Goal: Task Accomplishment & Management: Manage account settings

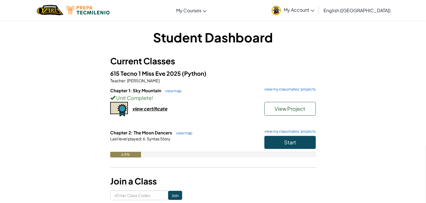
scroll to position [32, 0]
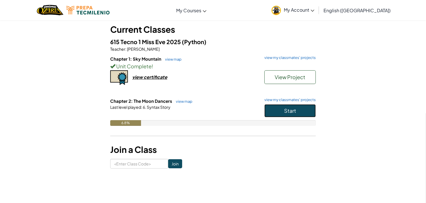
click at [296, 106] on button "Start" at bounding box center [289, 110] width 51 height 13
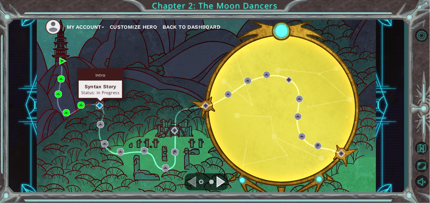
click at [102, 105] on img at bounding box center [99, 105] width 7 height 7
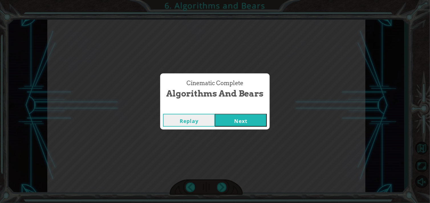
click at [243, 120] on button "Next" at bounding box center [241, 120] width 52 height 13
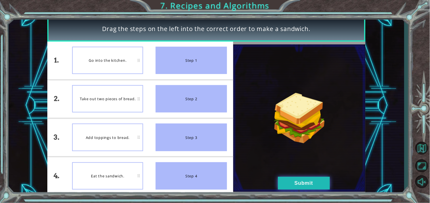
click at [289, 185] on button "Submit" at bounding box center [304, 183] width 52 height 13
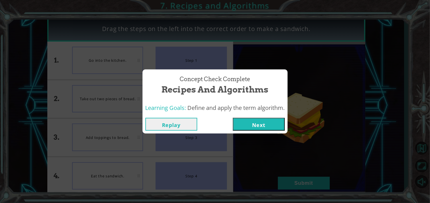
click at [243, 126] on button "Next" at bounding box center [259, 124] width 52 height 13
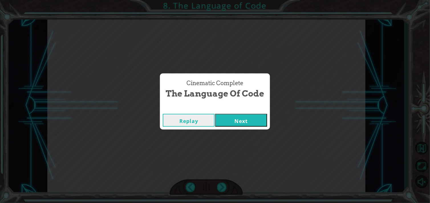
drag, startPoint x: 246, startPoint y: 123, endPoint x: 246, endPoint y: 119, distance: 4.4
click at [247, 123] on button "Next" at bounding box center [241, 120] width 52 height 13
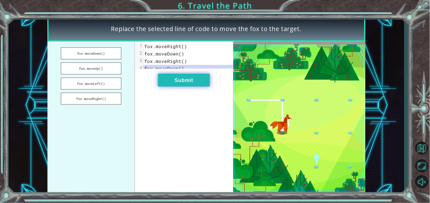
click at [190, 83] on button "Submit" at bounding box center [184, 80] width 52 height 13
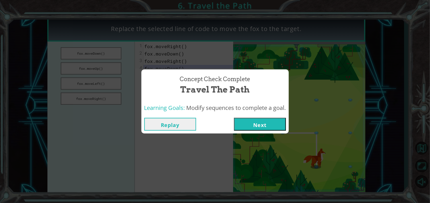
click at [247, 127] on button "Next" at bounding box center [260, 124] width 52 height 13
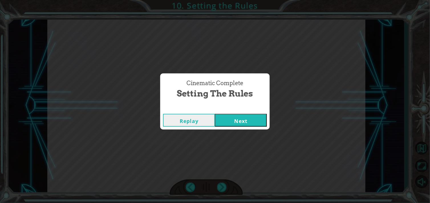
click at [247, 127] on button "Next" at bounding box center [241, 120] width 52 height 13
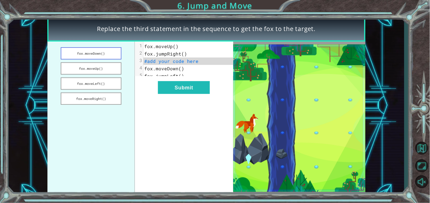
click at [113, 52] on button "fox.moveDown()" at bounding box center [91, 53] width 61 height 12
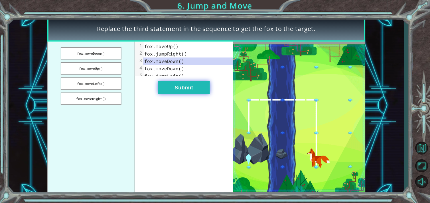
click at [164, 92] on button "Submit" at bounding box center [184, 87] width 52 height 13
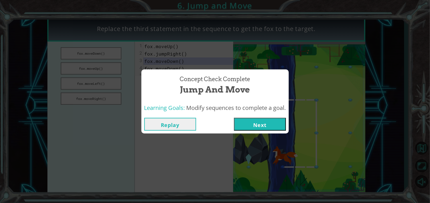
click at [251, 126] on button "Next" at bounding box center [260, 124] width 52 height 13
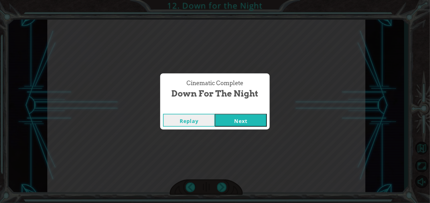
click at [244, 120] on button "Next" at bounding box center [241, 120] width 52 height 13
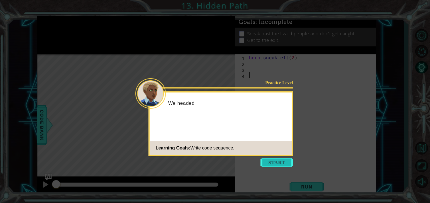
click at [274, 163] on button "Start" at bounding box center [277, 162] width 33 height 9
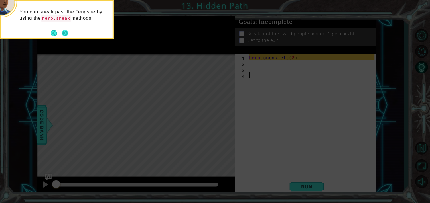
click at [65, 35] on button "Next" at bounding box center [65, 33] width 10 height 10
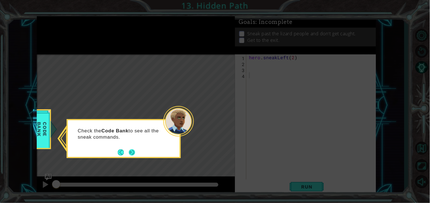
click at [131, 153] on button "Next" at bounding box center [132, 152] width 9 height 9
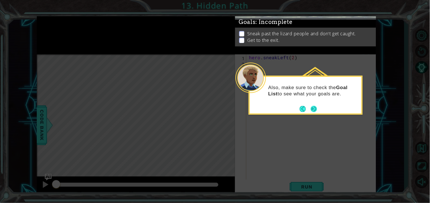
click at [315, 110] on button "Next" at bounding box center [314, 108] width 9 height 9
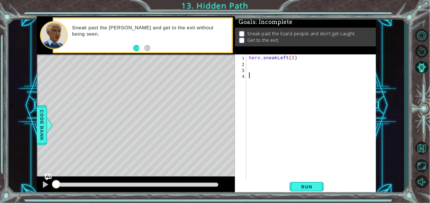
click at [256, 66] on div "hero . sneakLeft ( 2 )" at bounding box center [312, 123] width 129 height 138
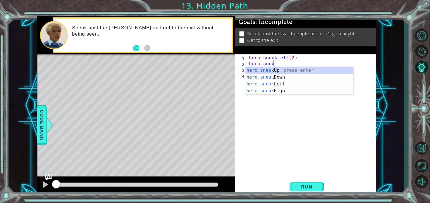
scroll to position [0, 1]
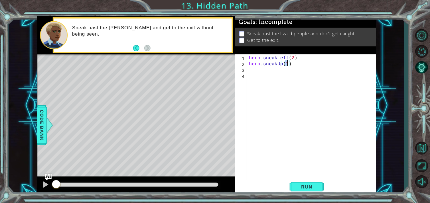
type textarea "hero.sneakUp(2)"
type textarea "hero.sneakRight(2)"
click at [302, 189] on span "Run" at bounding box center [307, 187] width 23 height 6
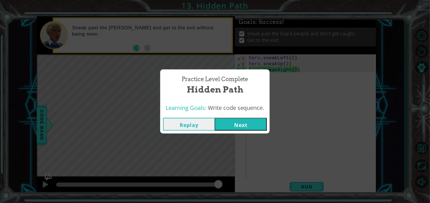
click at [230, 128] on button "Next" at bounding box center [241, 124] width 52 height 13
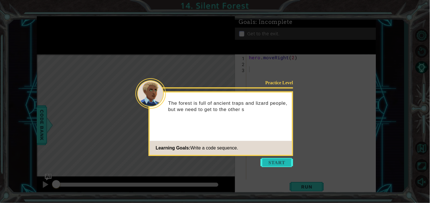
click at [275, 166] on button "Start" at bounding box center [277, 162] width 33 height 9
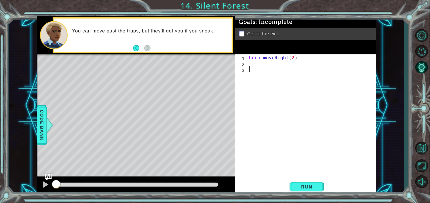
click at [270, 67] on div "hero . moveRight ( 2 )" at bounding box center [312, 123] width 129 height 138
click at [268, 65] on div "hero . moveRight ( 2 )" at bounding box center [312, 123] width 129 height 138
type textarea "hero.sneakRight(2)"
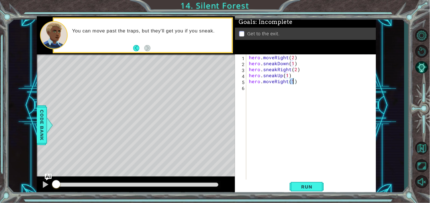
scroll to position [0, 2]
type textarea "hero.moveRight(1)"
click at [301, 186] on span "Run" at bounding box center [307, 187] width 23 height 6
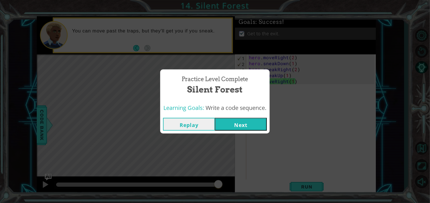
click at [243, 123] on button "Next" at bounding box center [241, 124] width 52 height 13
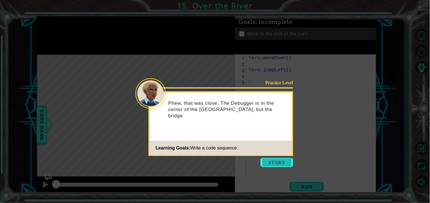
click at [277, 160] on button "Start" at bounding box center [277, 162] width 33 height 9
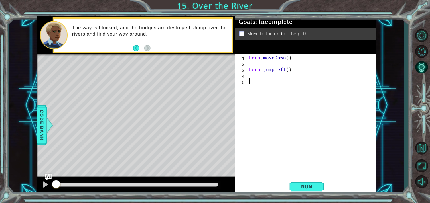
click at [272, 67] on div "hero . moveDown ( ) hero . jumpLeft ( )" at bounding box center [312, 123] width 129 height 138
type textarea "hero.jumpLeft()"
click at [267, 62] on div "hero . moveDown ( ) hero . jumpLeft ( )" at bounding box center [312, 123] width 129 height 138
type textarea "hero.moveDown()"
click at [260, 70] on div "hero . moveDown ( ) hero . jumpLeft ( )" at bounding box center [312, 123] width 129 height 138
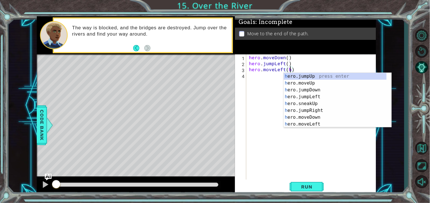
scroll to position [0, 2]
type textarea "hero.moveLeft()"
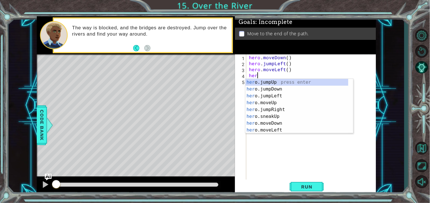
scroll to position [0, 0]
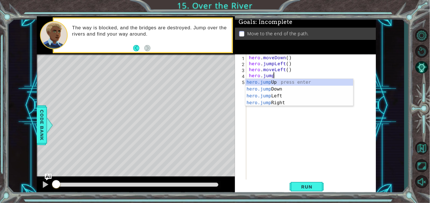
type textarea "hero.jumpd"
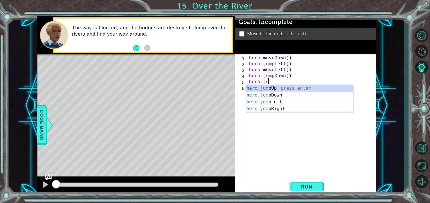
scroll to position [0, 1]
type textarea "hero.jumpr"
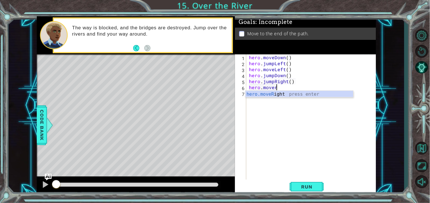
scroll to position [0, 1]
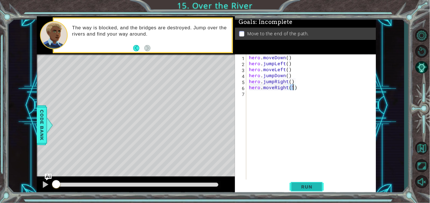
type textarea "hero.moveRight(1)"
click at [314, 183] on button "Run" at bounding box center [307, 187] width 34 height 14
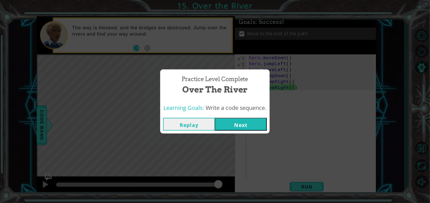
click at [245, 123] on button "Next" at bounding box center [241, 124] width 52 height 13
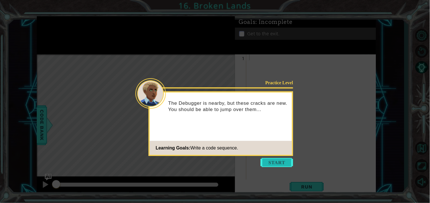
click at [274, 163] on button "Start" at bounding box center [277, 162] width 33 height 9
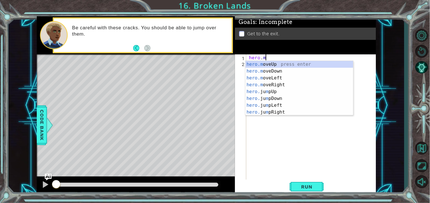
scroll to position [0, 1]
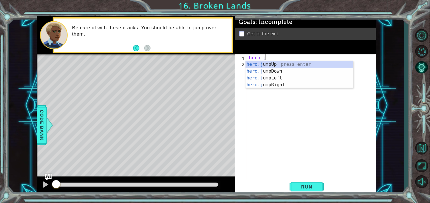
type textarea "hero.ju"
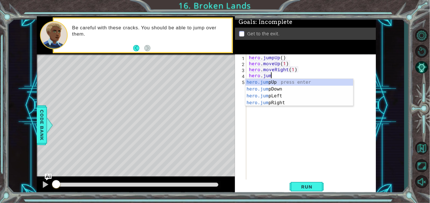
scroll to position [0, 4]
type textarea "hero.moveRight(1)hero.jumpr"
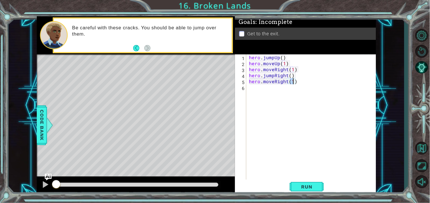
scroll to position [0, 2]
type textarea "hero.moveRight(2)"
click at [298, 187] on span "Run" at bounding box center [307, 187] width 23 height 6
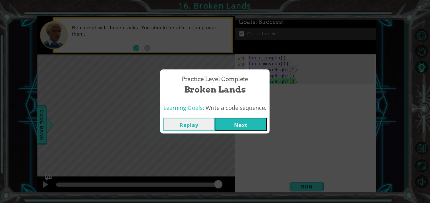
click at [230, 128] on button "Next" at bounding box center [241, 124] width 52 height 13
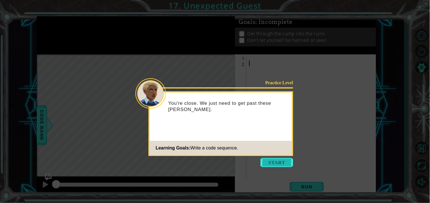
click at [270, 165] on button "Start" at bounding box center [277, 162] width 33 height 9
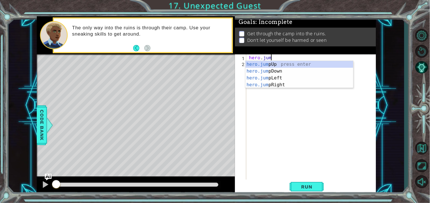
scroll to position [0, 1]
type textarea "hero.jumpd"
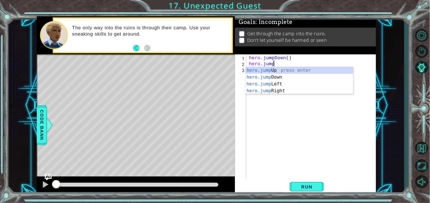
type textarea "hero.jumpr"
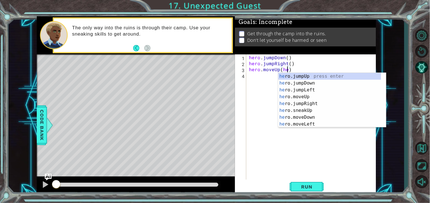
scroll to position [0, 2]
type textarea "hero.moveUp()"
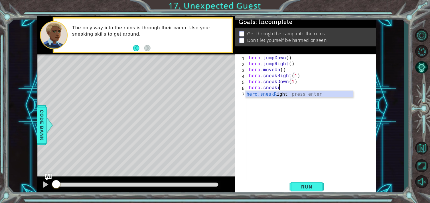
scroll to position [0, 3]
type textarea "hero.sneakRight(2)"
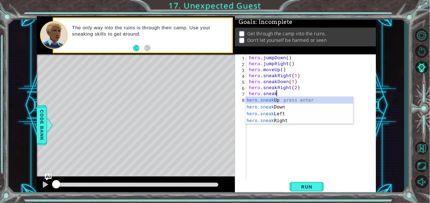
scroll to position [0, 1]
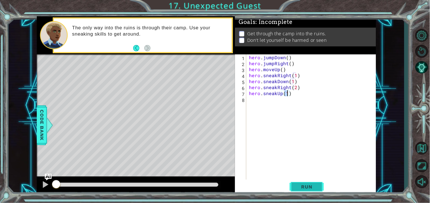
type textarea "hero.sneakUp(1)"
click at [312, 183] on button "Run" at bounding box center [307, 187] width 34 height 14
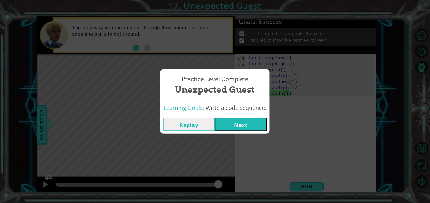
click at [246, 126] on button "Next" at bounding box center [241, 124] width 52 height 13
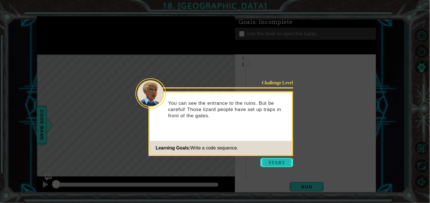
click at [278, 158] on button "Start" at bounding box center [277, 162] width 33 height 9
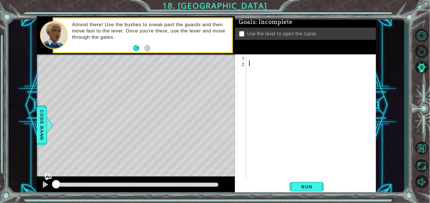
click at [136, 50] on button "Back" at bounding box center [138, 48] width 11 height 6
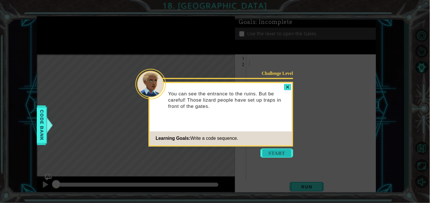
click at [269, 151] on button "Start" at bounding box center [277, 153] width 33 height 9
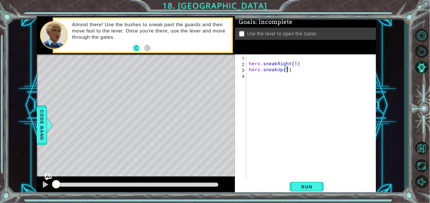
scroll to position [0, 2]
type textarea "hero.sneakUp(2)"
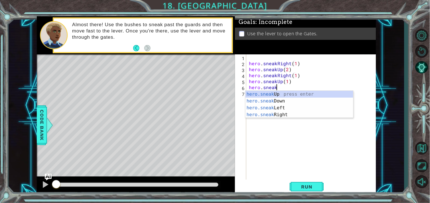
scroll to position [0, 1]
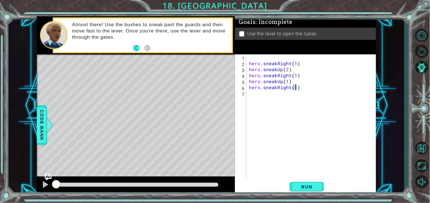
type textarea "hero.sneakRight(2)"
type textarea "hero.moveDown(hero.jumpd)"
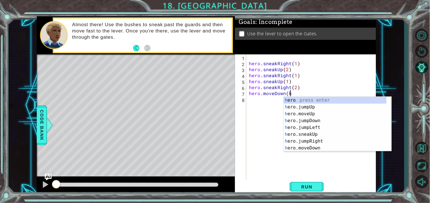
type textarea "hero.moveDown("
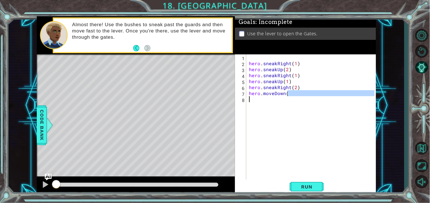
scroll to position [0, 2]
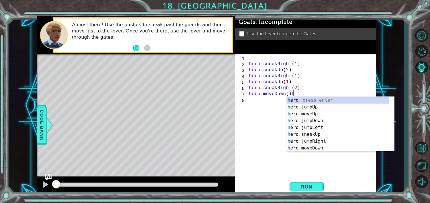
type textarea "hero.moveDown()"
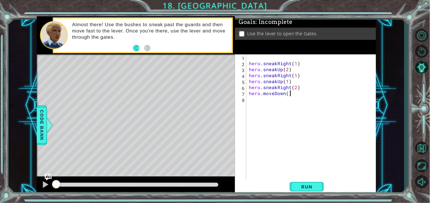
scroll to position [0, 0]
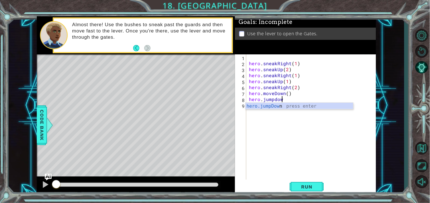
type textarea "hero.jumpdown"
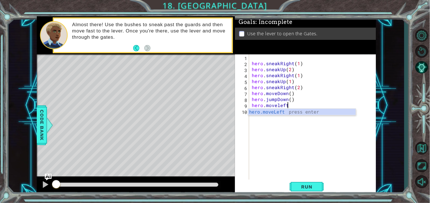
scroll to position [0, 2]
type textarea "hero.moveLeft(2)"
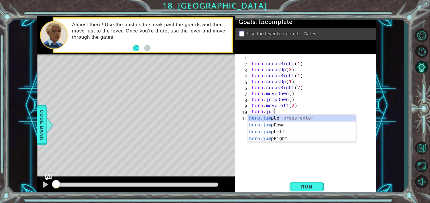
scroll to position [0, 1]
type textarea "hero.jumpu"
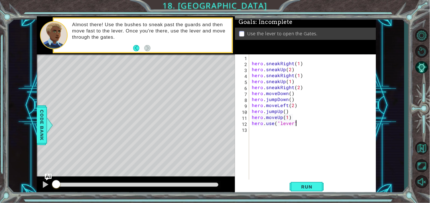
scroll to position [0, 5]
click at [292, 187] on button "Run" at bounding box center [307, 187] width 34 height 14
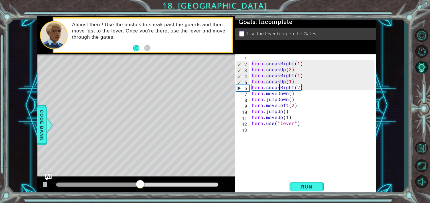
click at [278, 90] on div "hero . sneakRight ( 1 ) hero . sneakUp ( 2 ) hero . sneakRight ( 1 ) hero . sne…" at bounding box center [314, 123] width 127 height 138
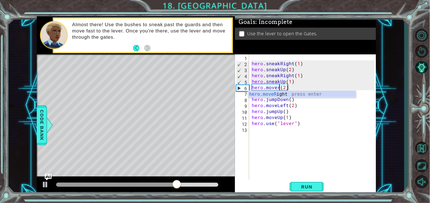
scroll to position [0, 1]
click at [283, 96] on div "hero.moveR ight press enter" at bounding box center [302, 101] width 108 height 21
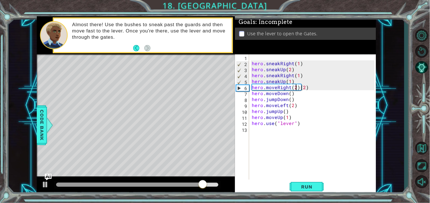
click at [308, 84] on div "hero . sneakRight ( 1 ) hero . sneakUp ( 2 ) hero . sneakRight ( 1 ) hero . sne…" at bounding box center [314, 123] width 127 height 138
click at [311, 89] on div "hero . sneakRight ( 1 ) hero . sneakUp ( 2 ) hero . sneakRight ( 1 ) hero . sne…" at bounding box center [314, 123] width 127 height 138
click at [312, 191] on button "Run" at bounding box center [307, 187] width 34 height 14
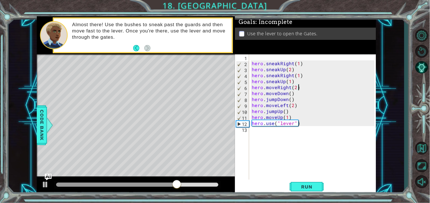
click at [286, 108] on div "hero . sneakRight ( 1 ) hero . sneakUp ( 2 ) hero . sneakRight ( 1 ) hero . sne…" at bounding box center [314, 123] width 127 height 138
click at [287, 105] on div "hero . sneakRight ( 1 ) hero . sneakUp ( 2 ) hero . sneakRight ( 1 ) hero . sne…" at bounding box center [314, 123] width 127 height 138
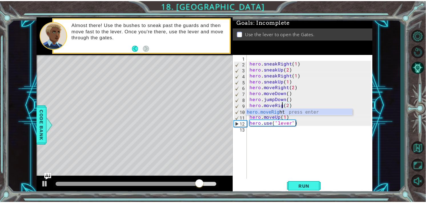
scroll to position [0, 2]
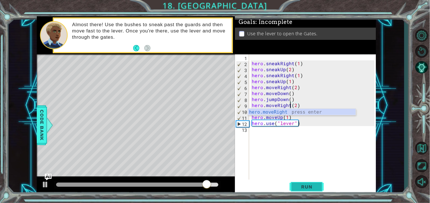
type textarea "hero.moveRight(2)"
click at [306, 183] on button "Run" at bounding box center [307, 187] width 34 height 14
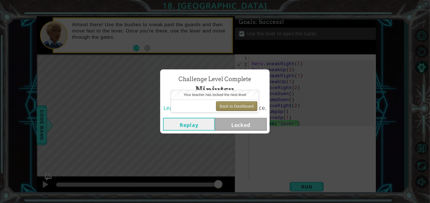
click at [224, 107] on button "Back to Dashboard" at bounding box center [236, 107] width 41 height 10
click at [208, 124] on button "Replay" at bounding box center [189, 124] width 52 height 13
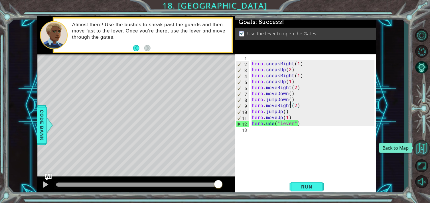
click at [425, 154] on button "Back to Map" at bounding box center [422, 148] width 17 height 17
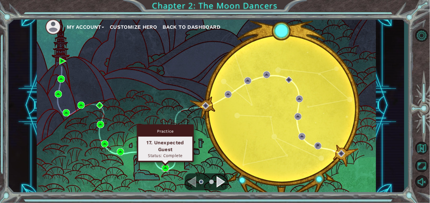
click at [165, 169] on img at bounding box center [165, 168] width 7 height 7
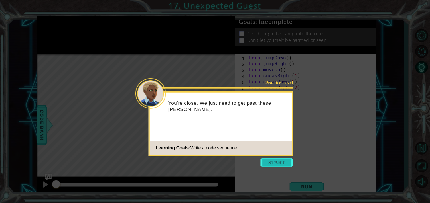
click at [280, 161] on button "Start" at bounding box center [277, 162] width 33 height 9
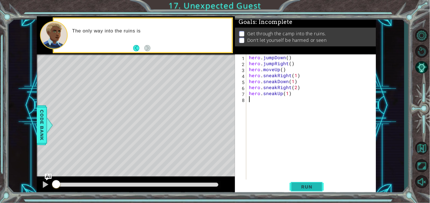
click at [294, 183] on button "Run" at bounding box center [307, 187] width 34 height 14
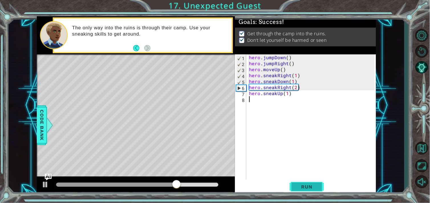
click at [300, 183] on button "Run" at bounding box center [307, 187] width 34 height 14
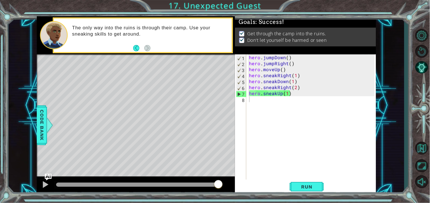
drag, startPoint x: 112, startPoint y: 183, endPoint x: 289, endPoint y: 170, distance: 177.1
click at [289, 170] on body "1 ההההההההההההההההההההההההההההההההההההההההההההההההההההההההההההההההההההההההההההה…" at bounding box center [215, 101] width 430 height 203
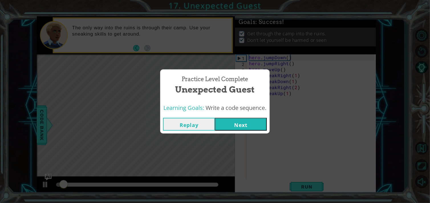
click at [236, 125] on button "Next" at bounding box center [241, 124] width 52 height 13
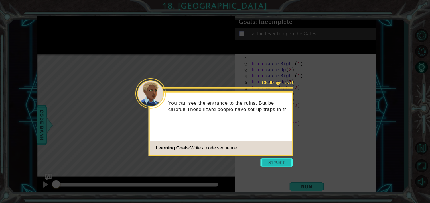
click at [277, 163] on button "Start" at bounding box center [277, 162] width 33 height 9
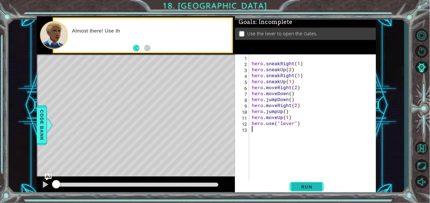
click at [311, 187] on span "Run" at bounding box center [307, 187] width 23 height 6
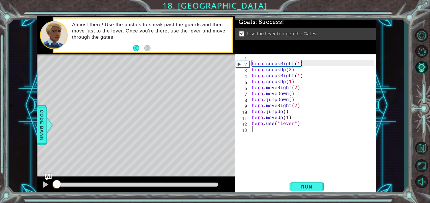
drag, startPoint x: 126, startPoint y: 181, endPoint x: 29, endPoint y: 183, distance: 96.4
click at [30, 183] on div "1 ההההההההההההההההההההההההההההההההההההההההההההההההההההההההההההההההההההההההההההה…" at bounding box center [207, 105] width 396 height 179
drag, startPoint x: 57, startPoint y: 186, endPoint x: 45, endPoint y: 186, distance: 12.3
click at [45, 186] on div at bounding box center [136, 186] width 198 height 18
click at [44, 186] on div at bounding box center [45, 184] width 7 height 7
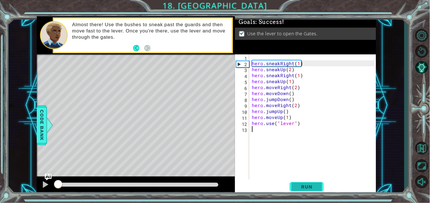
click at [298, 186] on span "Run" at bounding box center [307, 187] width 23 height 6
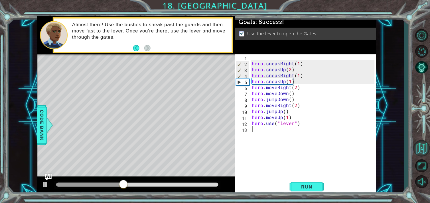
click at [421, 149] on button "Back to Map" at bounding box center [422, 148] width 17 height 17
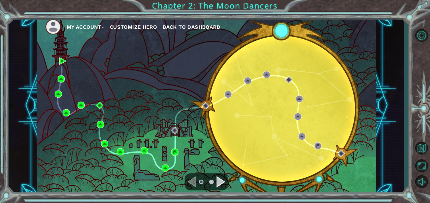
click at [62, 25] on li at bounding box center [55, 27] width 21 height 16
click at [55, 29] on img at bounding box center [53, 27] width 16 height 16
click at [76, 26] on button "My Account" at bounding box center [85, 27] width 37 height 9
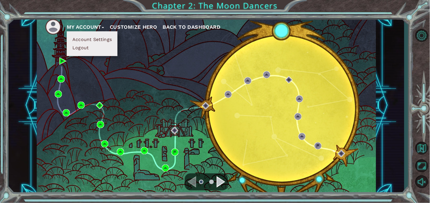
click at [84, 39] on button "Account Settings" at bounding box center [92, 40] width 43 height 6
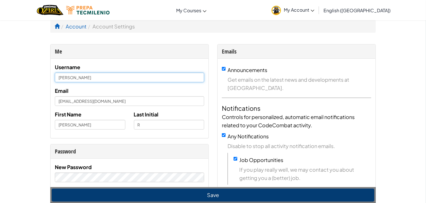
click at [131, 80] on input "[PERSON_NAME]" at bounding box center [129, 78] width 149 height 10
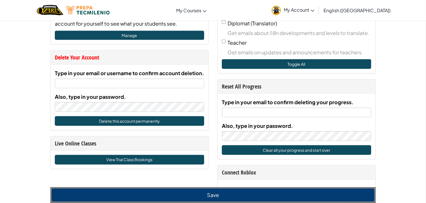
scroll to position [222, 0]
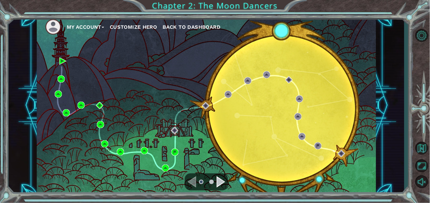
click at [177, 29] on span "Back to Dashboard" at bounding box center [192, 27] width 58 height 6
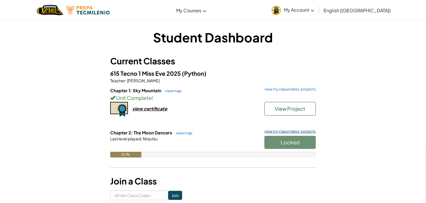
click at [296, 130] on link "view my classmates' projects" at bounding box center [288, 132] width 54 height 4
click at [275, 89] on link "view my classmates' projects" at bounding box center [288, 90] width 54 height 4
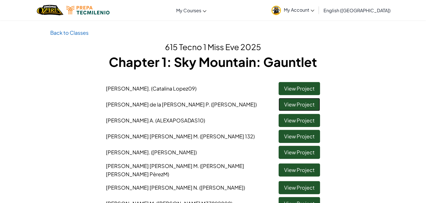
click at [284, 106] on link "View Project" at bounding box center [298, 104] width 41 height 13
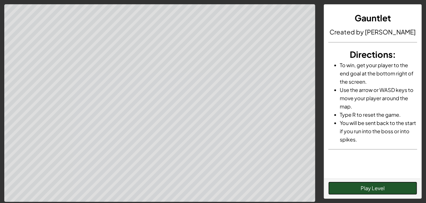
click at [347, 190] on button "Play Level" at bounding box center [372, 188] width 89 height 13
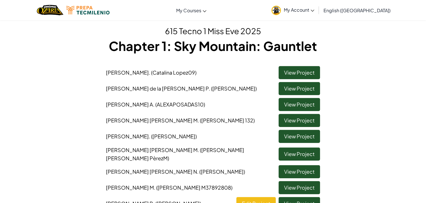
scroll to position [32, 0]
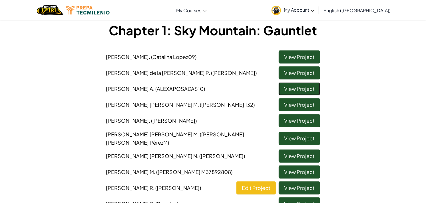
click at [290, 92] on link "View Project" at bounding box center [298, 88] width 41 height 13
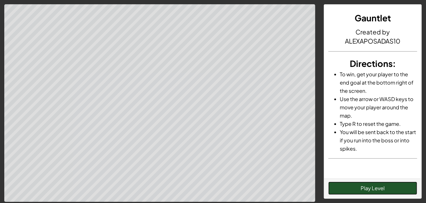
click at [345, 191] on button "Play Level" at bounding box center [372, 188] width 89 height 13
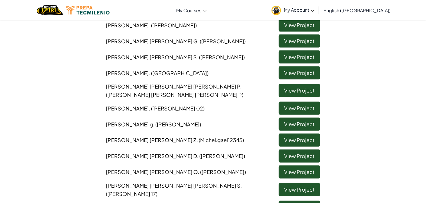
scroll to position [253, 0]
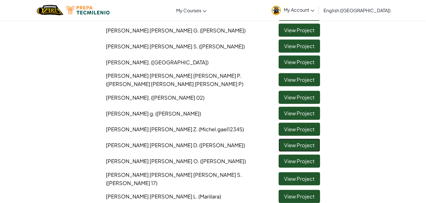
click at [294, 140] on link "View Project" at bounding box center [298, 145] width 41 height 13
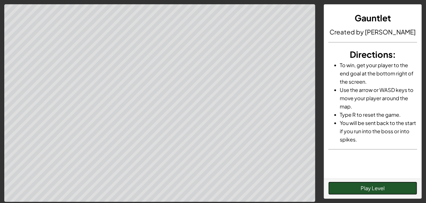
click at [348, 186] on button "Play Level" at bounding box center [372, 188] width 89 height 13
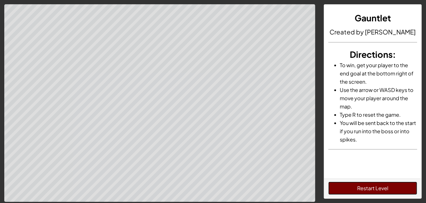
click at [348, 186] on button "Restart Level" at bounding box center [372, 188] width 89 height 13
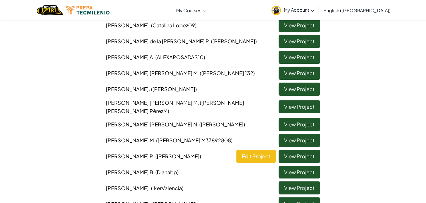
scroll to position [95, 0]
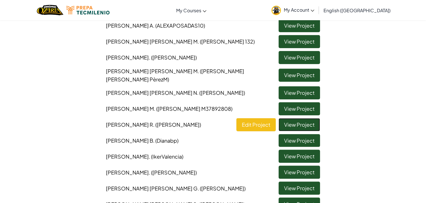
click at [295, 124] on link "View Project" at bounding box center [298, 124] width 41 height 13
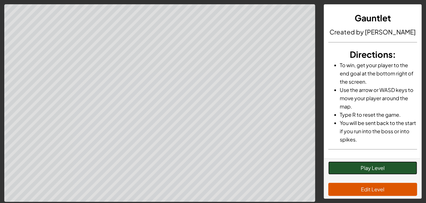
click at [359, 169] on button "Play Level" at bounding box center [372, 168] width 89 height 13
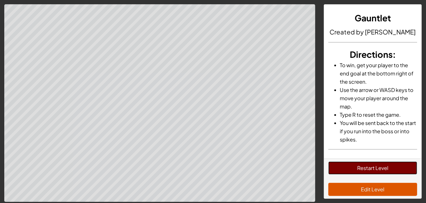
click at [357, 168] on button "Restart Level" at bounding box center [372, 168] width 89 height 13
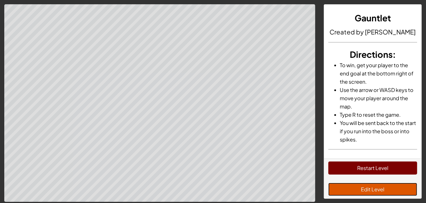
click at [380, 196] on button "Edit Level" at bounding box center [372, 189] width 89 height 13
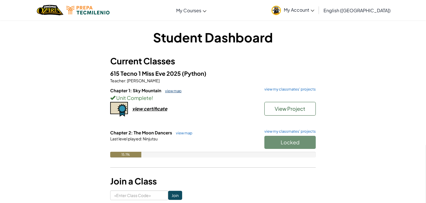
click at [169, 90] on link "view map" at bounding box center [171, 91] width 19 height 5
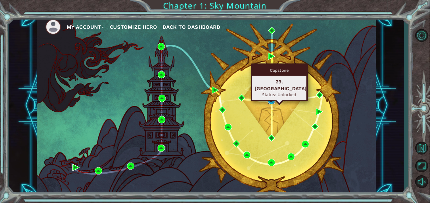
click at [274, 99] on img at bounding box center [271, 100] width 7 height 7
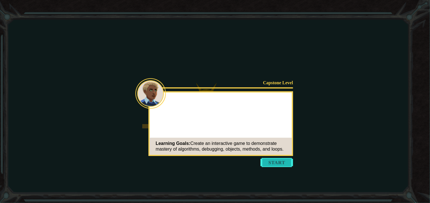
click at [273, 163] on button "Start" at bounding box center [277, 162] width 33 height 9
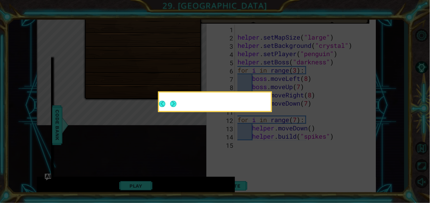
click at [237, 121] on icon at bounding box center [215, 101] width 430 height 203
click at [174, 105] on button "Next" at bounding box center [173, 104] width 8 height 8
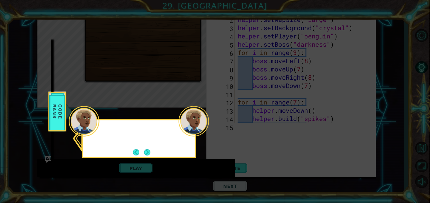
scroll to position [811, 0]
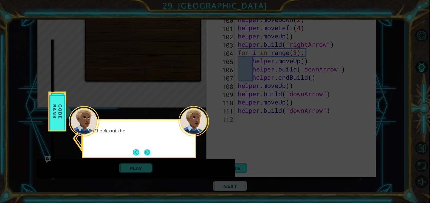
click at [145, 155] on button "Next" at bounding box center [147, 152] width 9 height 9
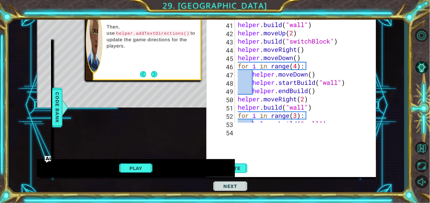
scroll to position [260, 0]
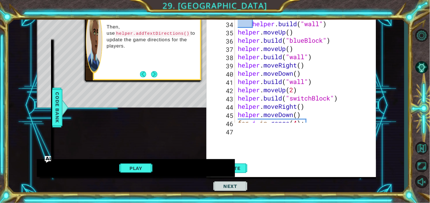
click at [152, 170] on button "Play" at bounding box center [135, 168] width 33 height 11
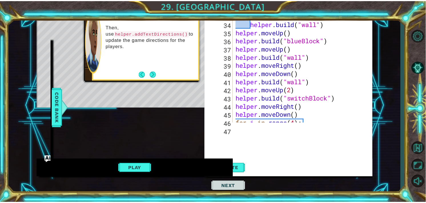
scroll to position [0, 0]
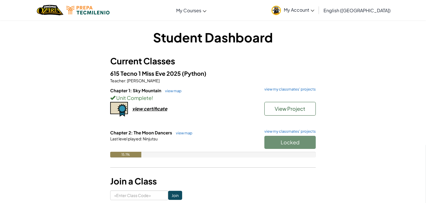
click at [289, 86] on div "615 Tecno 1 Miss [PERSON_NAME] 2025 (Python) Teacher : [PERSON_NAME] Chapter 1:…" at bounding box center [212, 117] width 205 height 97
click at [291, 89] on link "view my classmates' projects" at bounding box center [288, 90] width 54 height 4
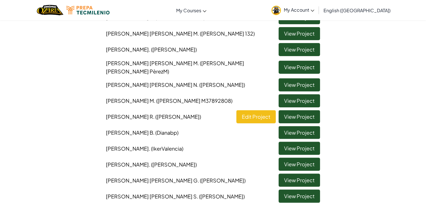
scroll to position [127, 0]
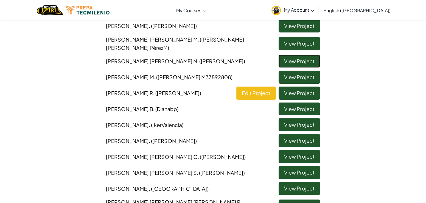
click at [290, 61] on link "View Project" at bounding box center [298, 61] width 41 height 13
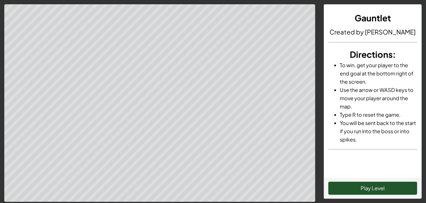
click at [352, 181] on div "Play Level" at bounding box center [372, 189] width 97 height 20
click at [353, 186] on button "Play Level" at bounding box center [372, 188] width 89 height 13
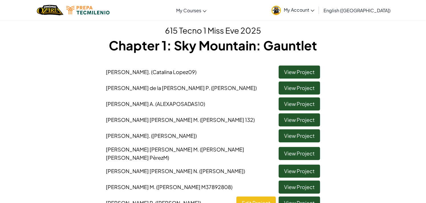
scroll to position [32, 0]
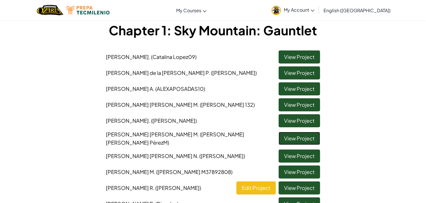
click at [284, 135] on link "View Project" at bounding box center [298, 138] width 41 height 13
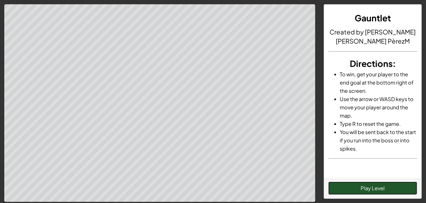
click at [374, 191] on button "Play Level" at bounding box center [372, 188] width 89 height 13
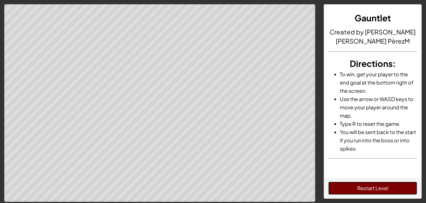
click at [381, 190] on button "Restart Level" at bounding box center [372, 188] width 89 height 13
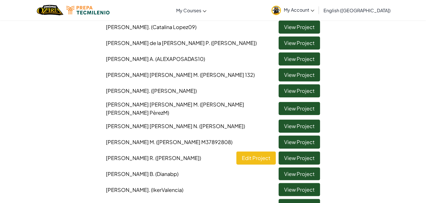
scroll to position [63, 0]
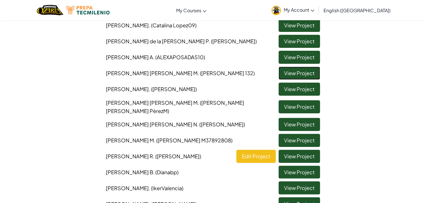
click at [287, 76] on link "View Project" at bounding box center [298, 73] width 41 height 13
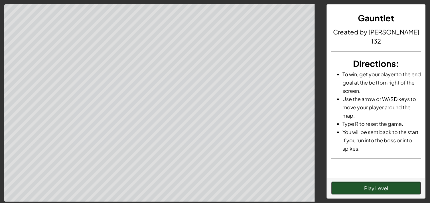
click at [370, 188] on button "Play Level" at bounding box center [376, 188] width 90 height 13
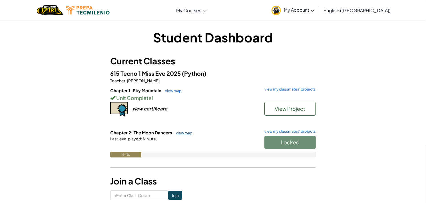
click at [184, 135] on link "view map" at bounding box center [182, 133] width 19 height 5
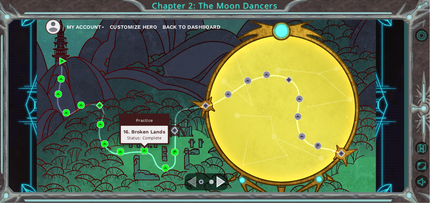
click at [145, 150] on img at bounding box center [144, 150] width 7 height 7
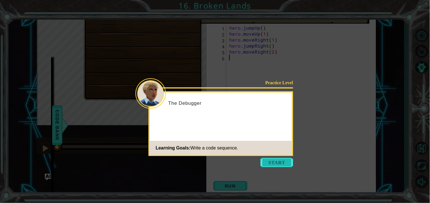
click at [264, 161] on button "Start" at bounding box center [277, 162] width 33 height 9
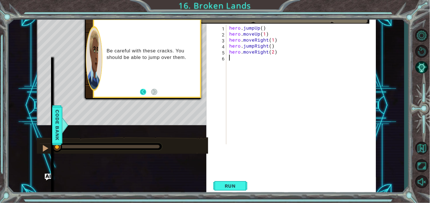
click at [144, 90] on button "Back" at bounding box center [145, 92] width 11 height 6
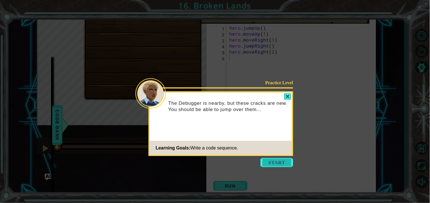
click at [275, 163] on button "Start" at bounding box center [277, 162] width 33 height 9
